Goal: Information Seeking & Learning: Learn about a topic

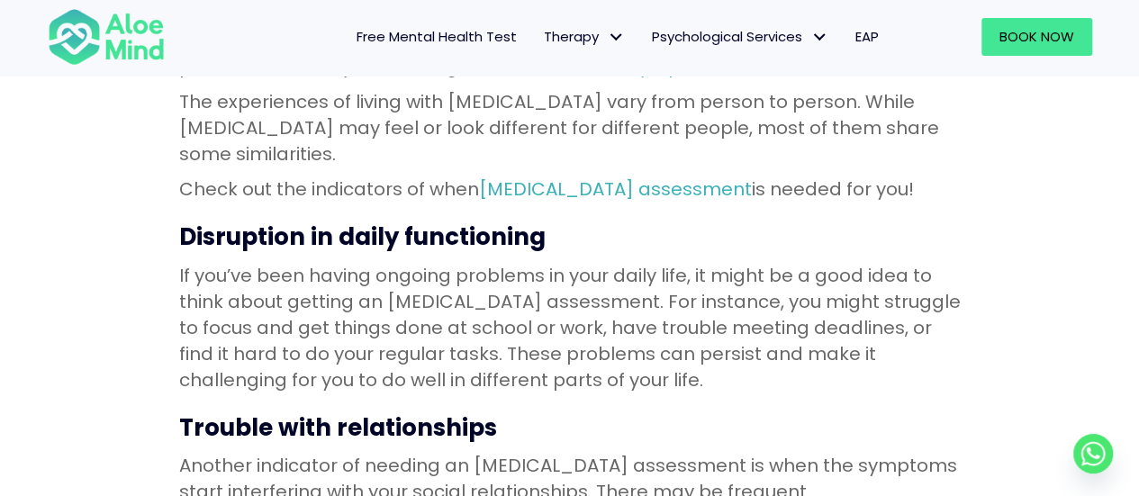
scroll to position [720, 0]
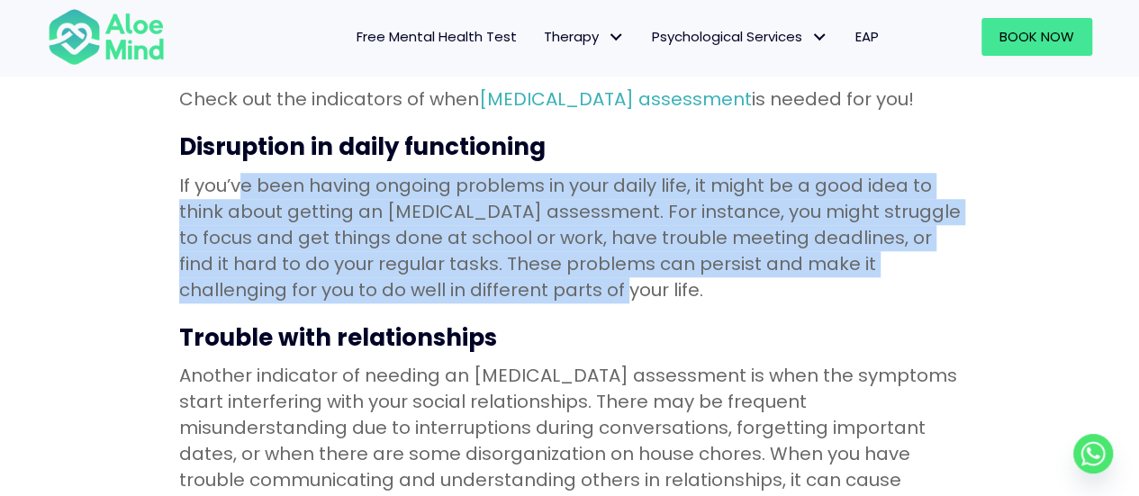
drag, startPoint x: 238, startPoint y: 160, endPoint x: 542, endPoint y: 271, distance: 323.8
click at [542, 271] on p "If you’ve been having ongoing problems in your daily life, it might be a good i…" at bounding box center [570, 238] width 782 height 131
click at [573, 260] on p "If you’ve been having ongoing problems in your daily life, it might be a good i…" at bounding box center [570, 238] width 782 height 131
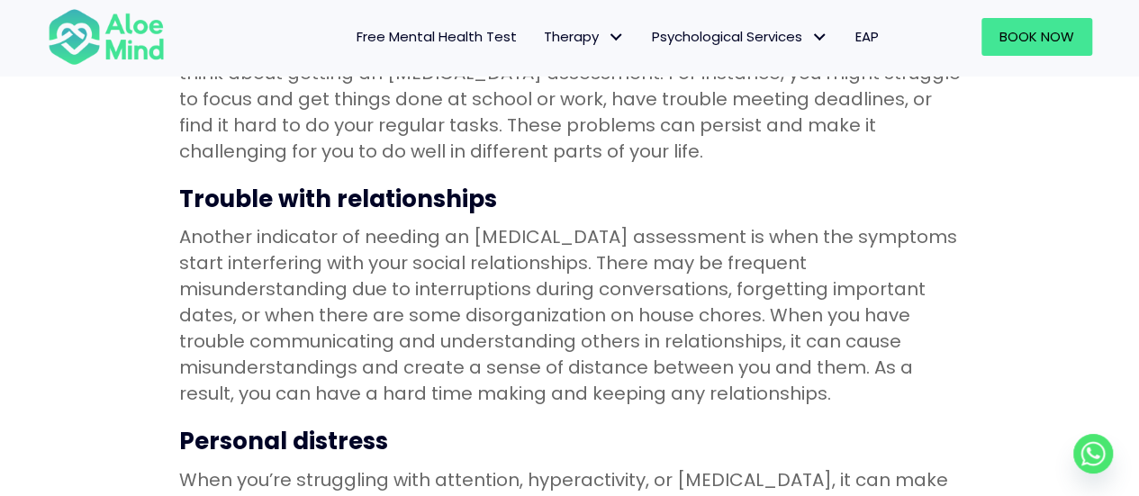
scroll to position [900, 0]
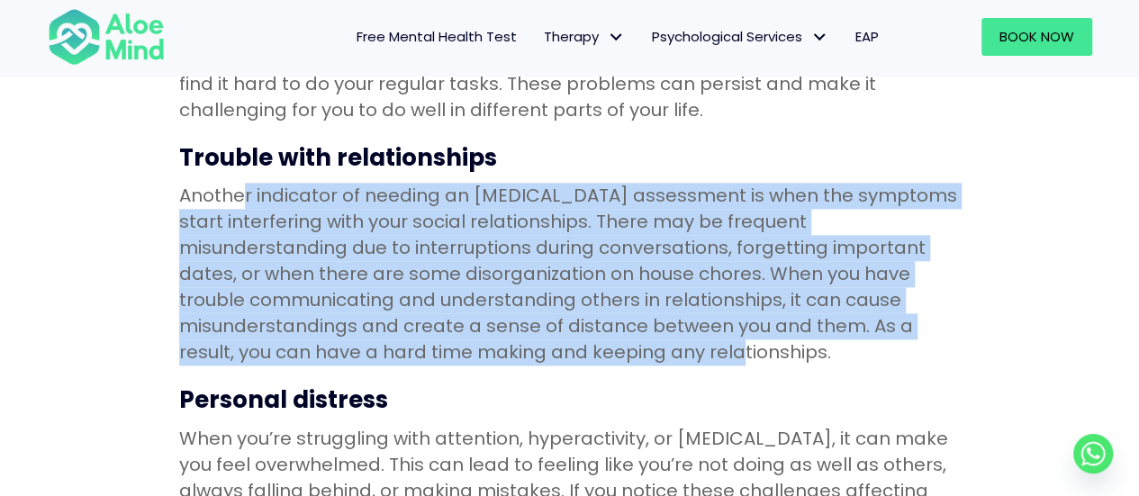
drag, startPoint x: 239, startPoint y: 170, endPoint x: 560, endPoint y: 318, distance: 352.9
click at [560, 318] on p "Another indicator of needing an [MEDICAL_DATA] assessment is when the symptoms …" at bounding box center [570, 274] width 782 height 183
click at [515, 324] on p "Another indicator of needing an [MEDICAL_DATA] assessment is when the symptoms …" at bounding box center [570, 274] width 782 height 183
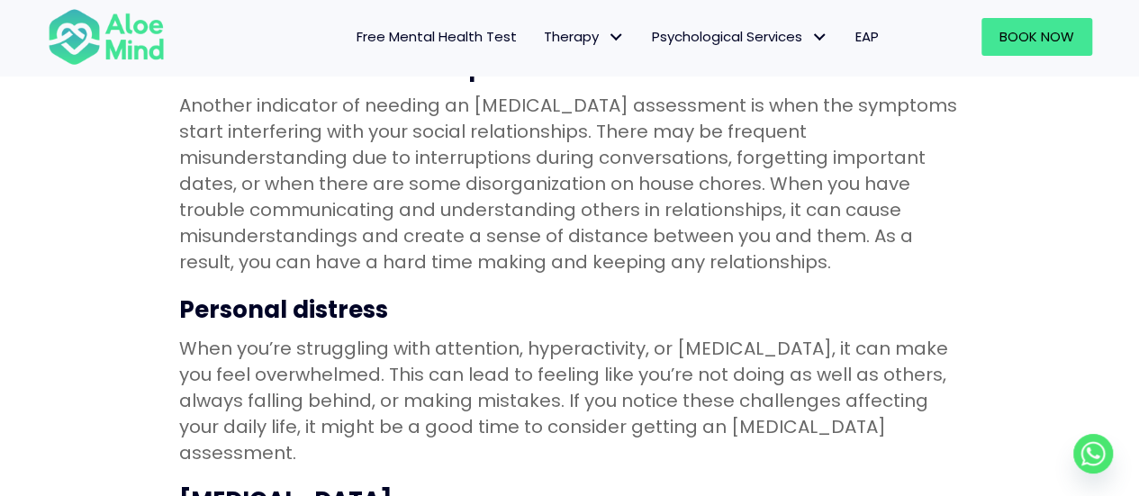
scroll to position [1080, 0]
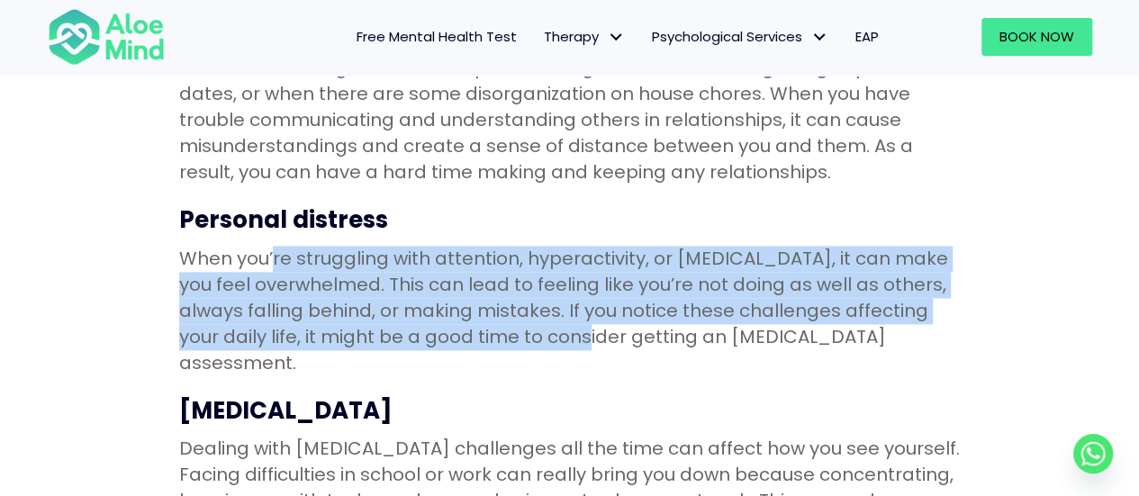
drag, startPoint x: 272, startPoint y: 230, endPoint x: 526, endPoint y: 315, distance: 267.9
click at [526, 315] on p "When you’re struggling with attention, hyperactivity, or [MEDICAL_DATA], it can…" at bounding box center [570, 311] width 782 height 131
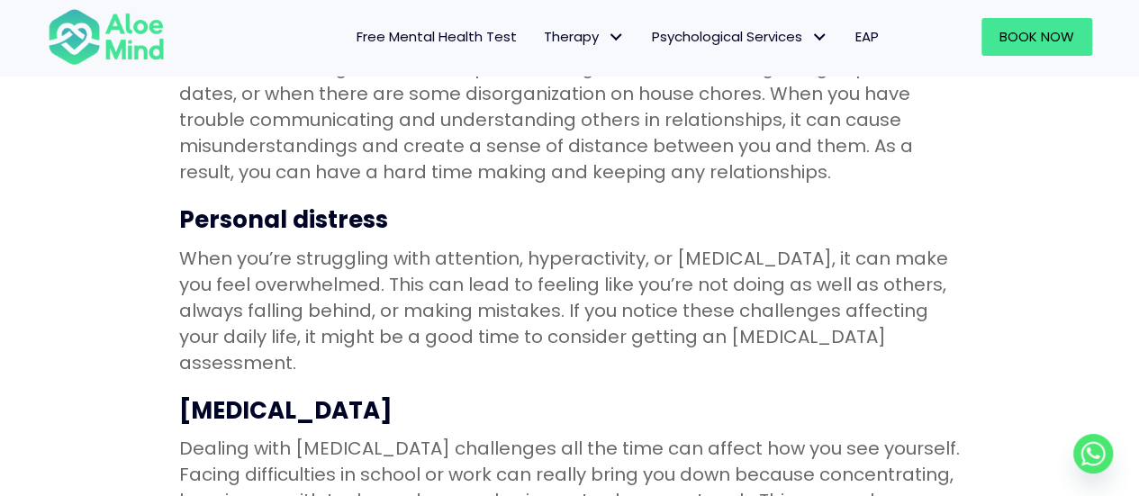
click at [564, 436] on p "Dealing with [MEDICAL_DATA] challenges all the time can affect how you see your…" at bounding box center [570, 488] width 782 height 104
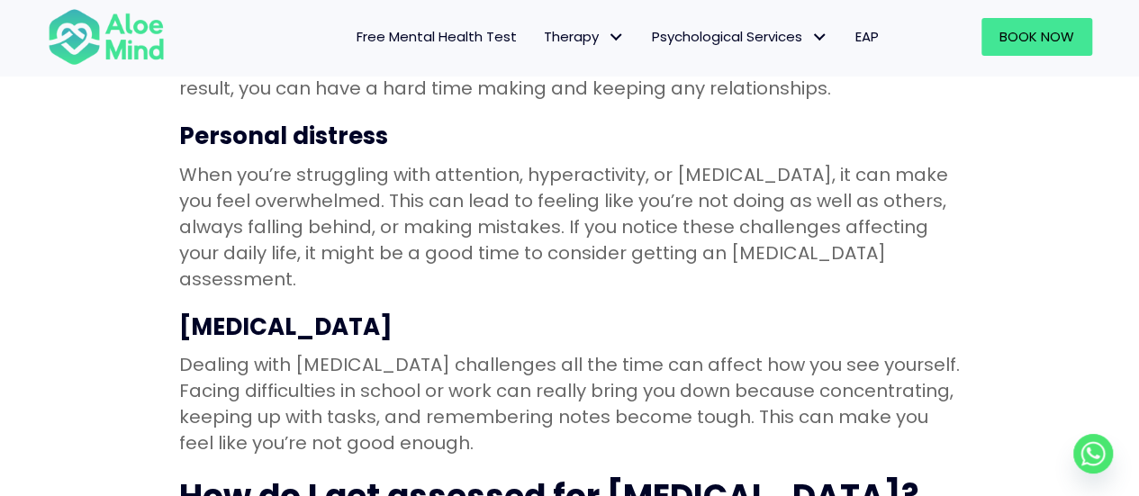
scroll to position [1261, 0]
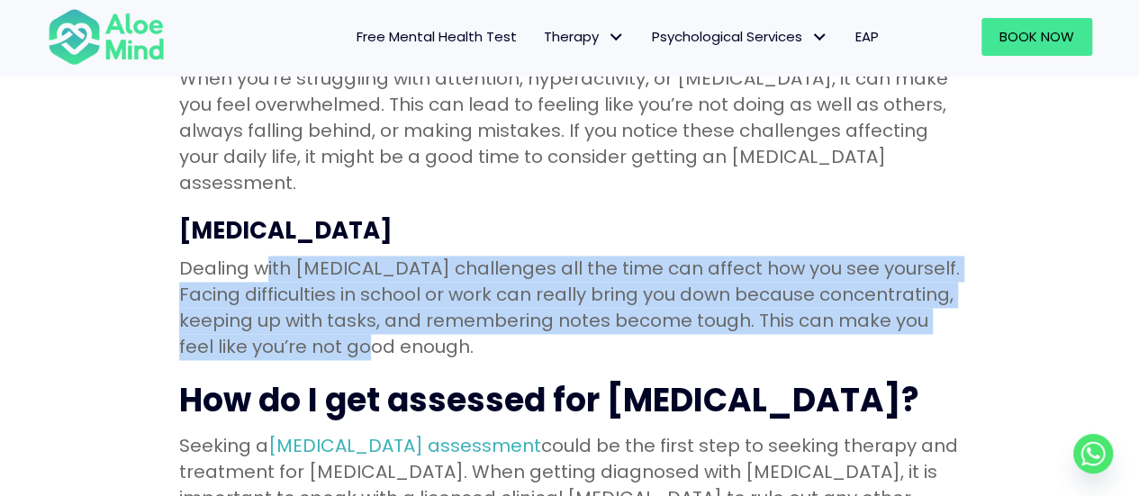
drag, startPoint x: 263, startPoint y: 215, endPoint x: 566, endPoint y: 291, distance: 312.7
click at [566, 291] on p "Dealing with [MEDICAL_DATA] challenges all the time can affect how you see your…" at bounding box center [570, 308] width 782 height 104
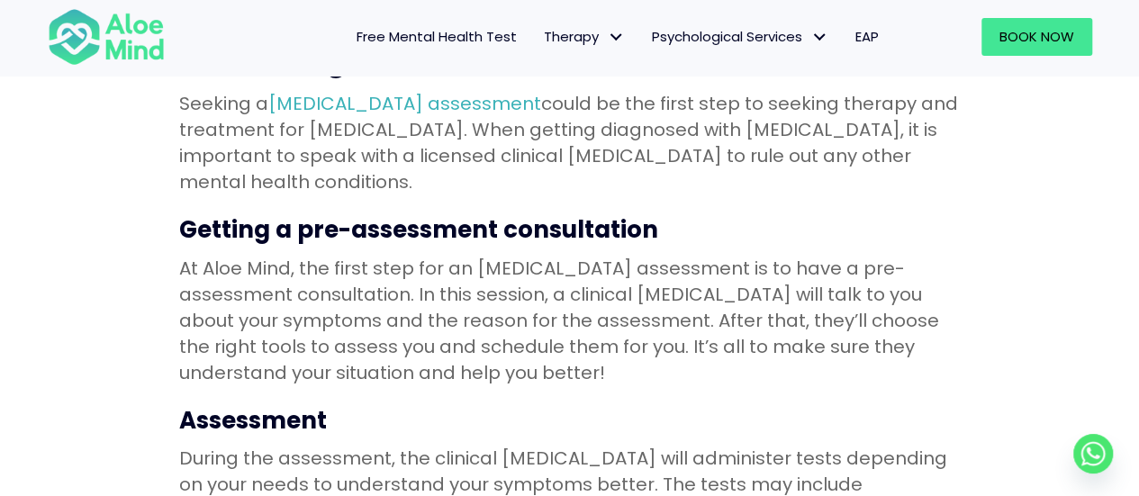
scroll to position [1621, 0]
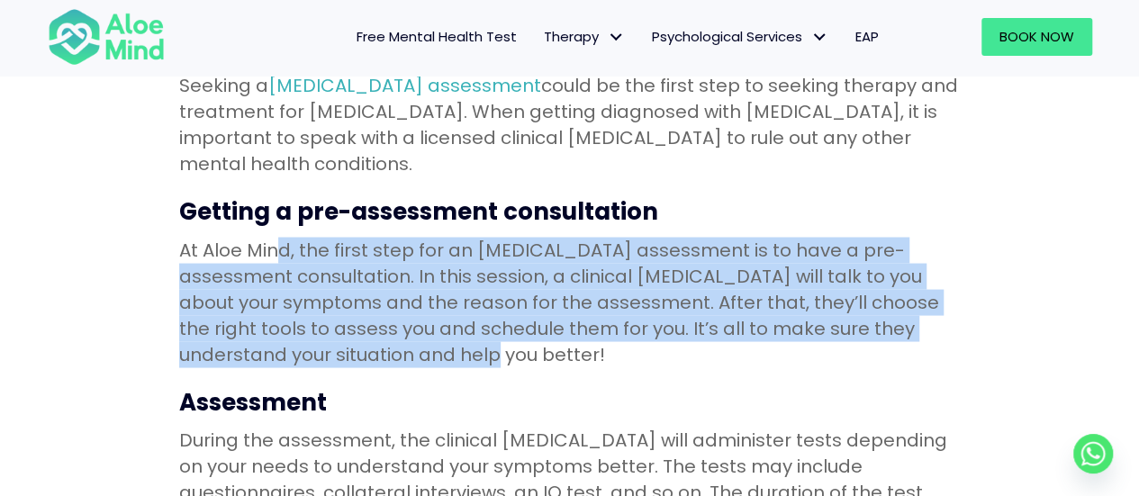
drag, startPoint x: 277, startPoint y: 176, endPoint x: 484, endPoint y: 274, distance: 229.2
click at [484, 274] on p "At Aloe Mind, the first step for an [MEDICAL_DATA] assessment is to have a pre-…" at bounding box center [570, 302] width 782 height 131
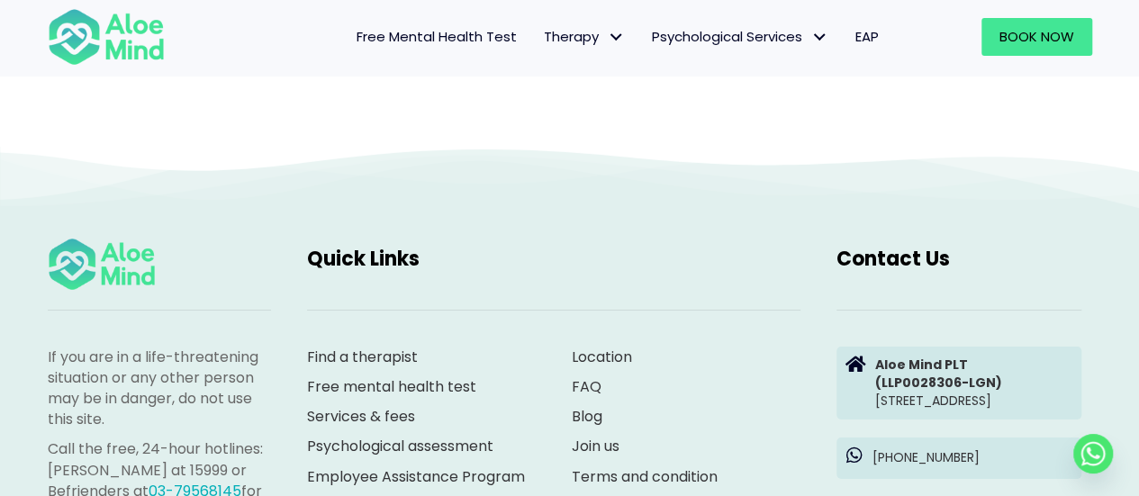
scroll to position [2971, 0]
